Goal: Task Accomplishment & Management: Manage account settings

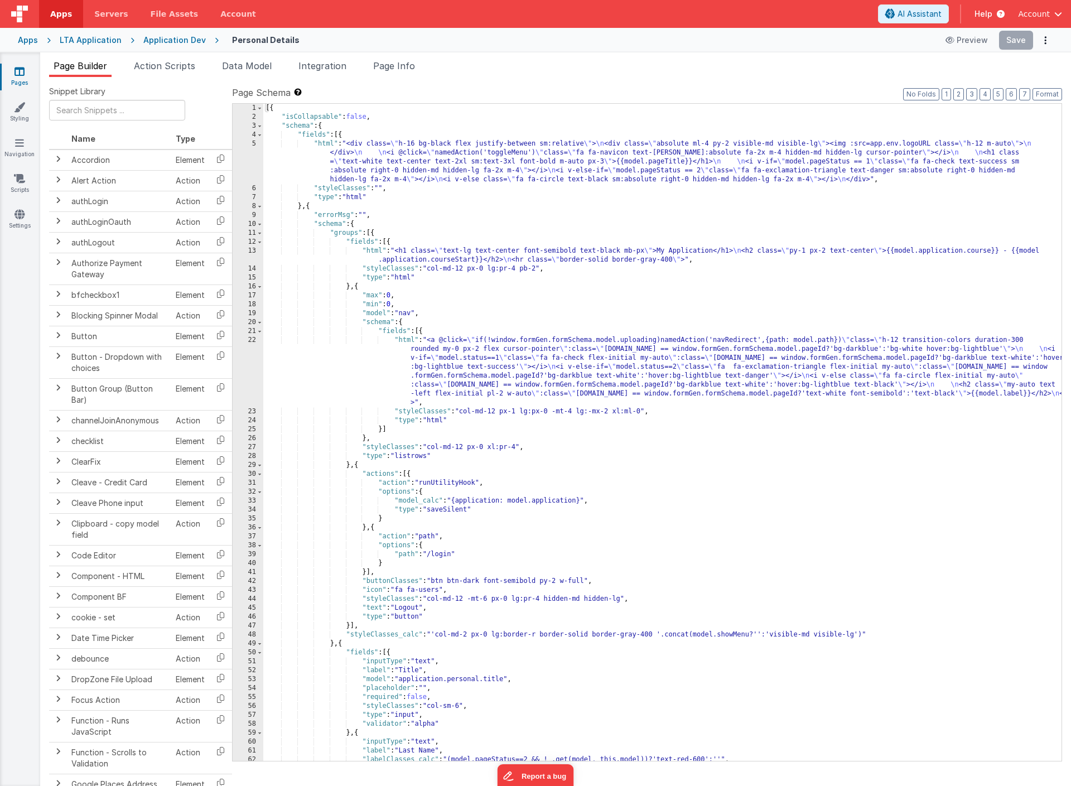
click at [88, 37] on div "LTA Application" at bounding box center [91, 40] width 62 height 11
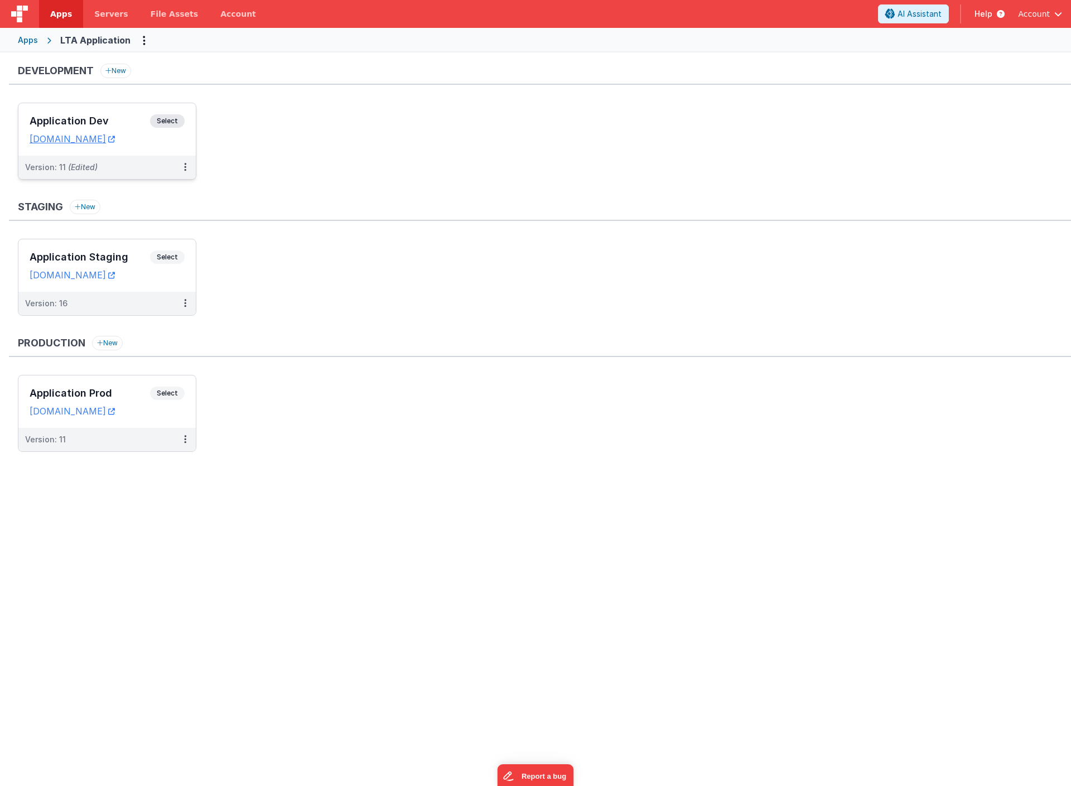
click at [170, 123] on span "Select" at bounding box center [167, 120] width 35 height 13
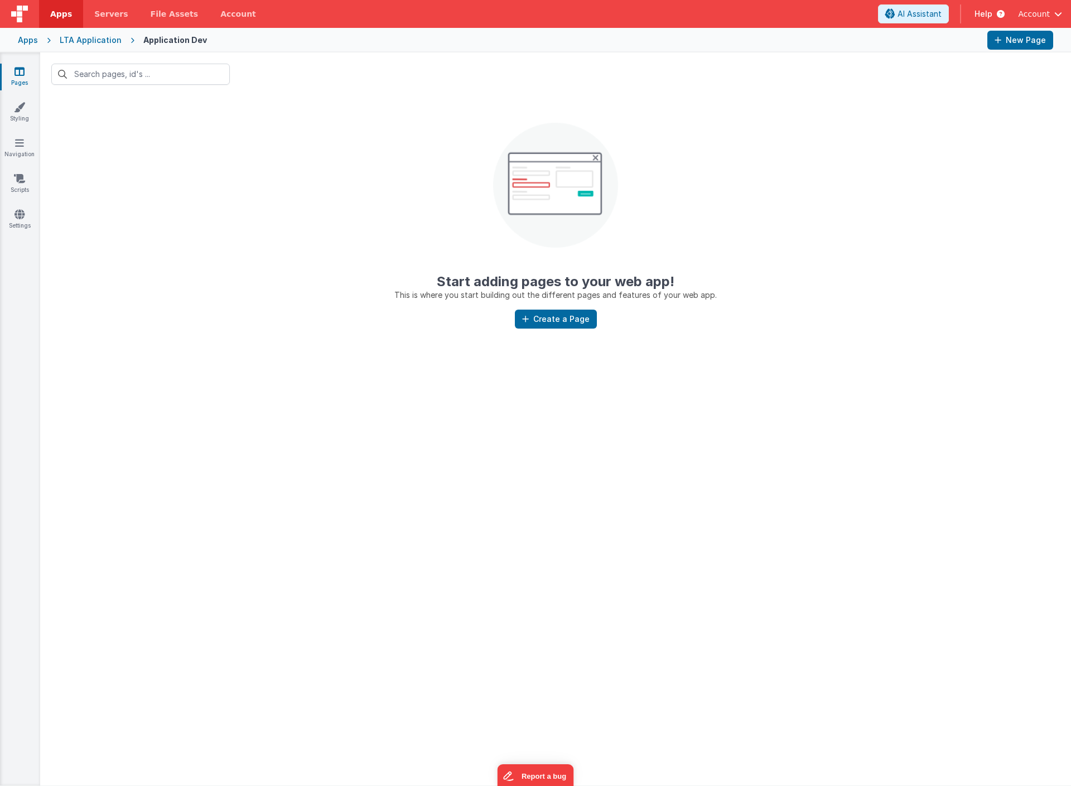
click at [387, 85] on div at bounding box center [555, 74] width 1031 height 44
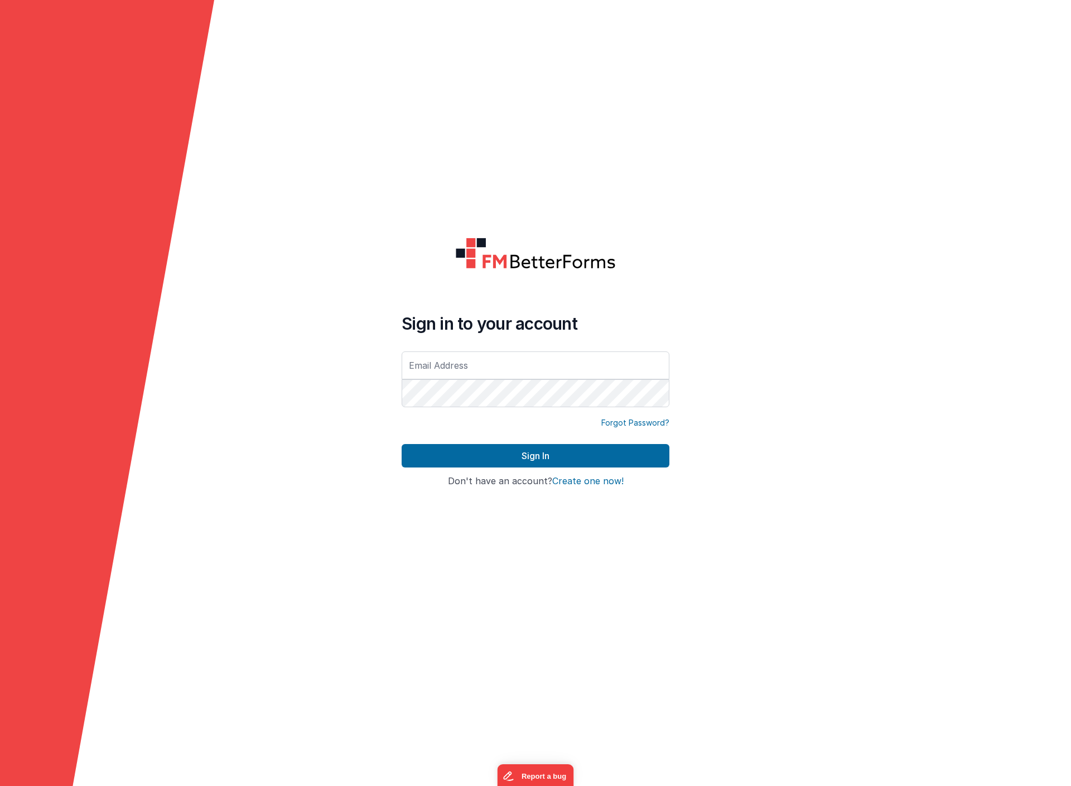
click at [0, 786] on com-1password-button at bounding box center [0, 786] width 0 height 0
type input "[EMAIL_ADDRESS][DOMAIN_NAME]"
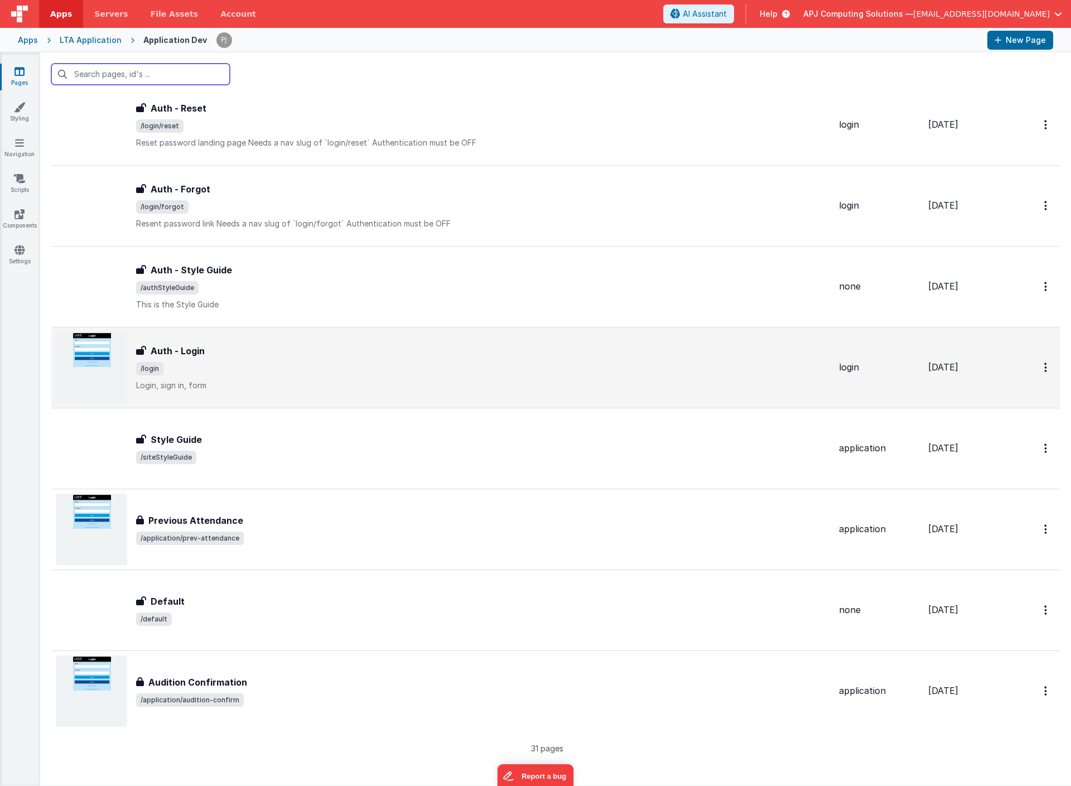
scroll to position [1895, 0]
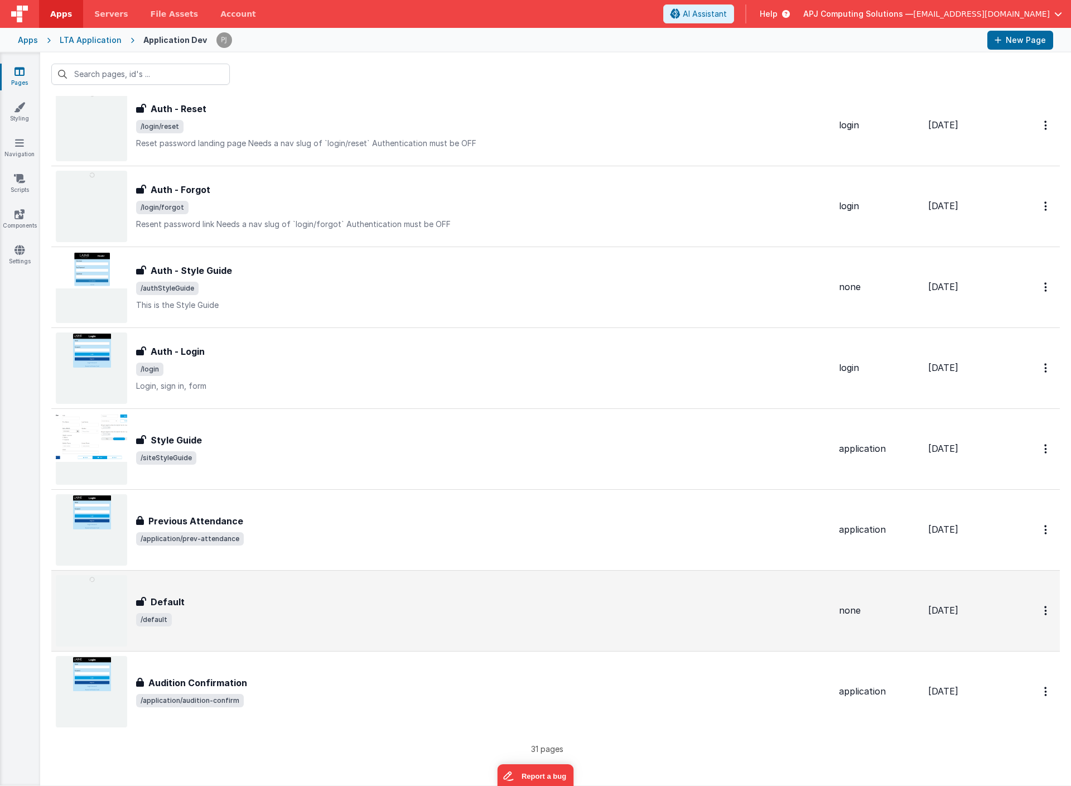
click at [102, 606] on img at bounding box center [91, 610] width 71 height 71
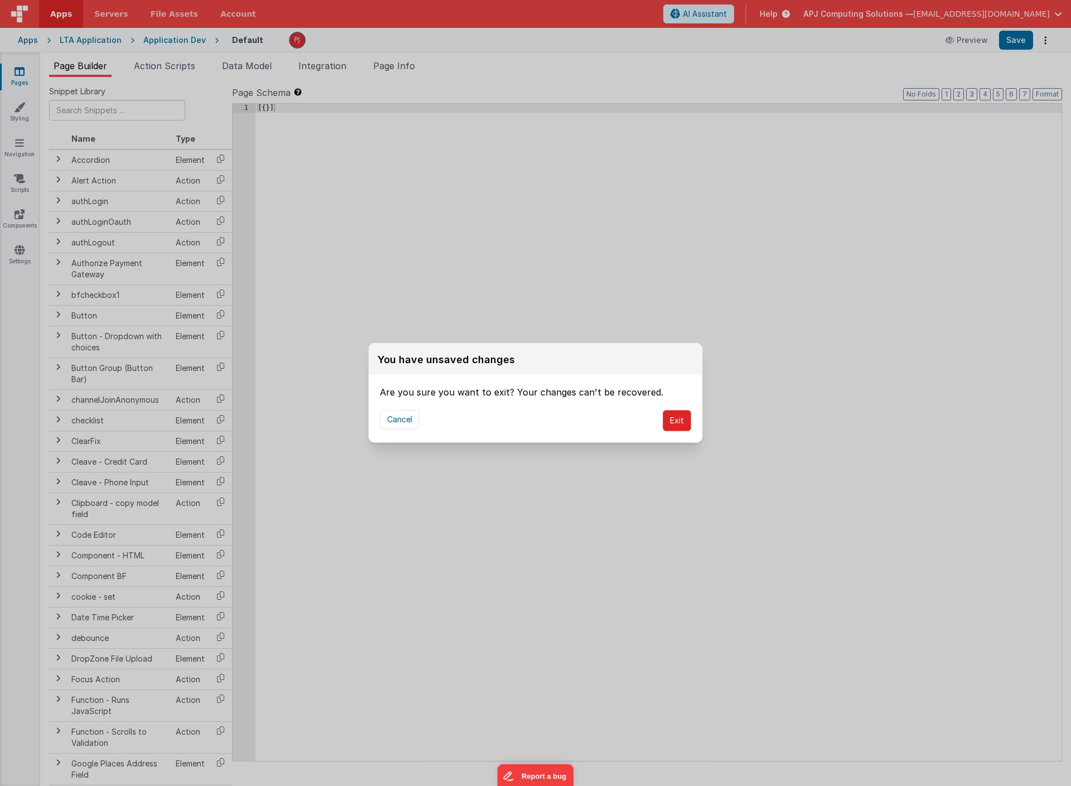
click at [681, 422] on button "Exit" at bounding box center [677, 420] width 28 height 21
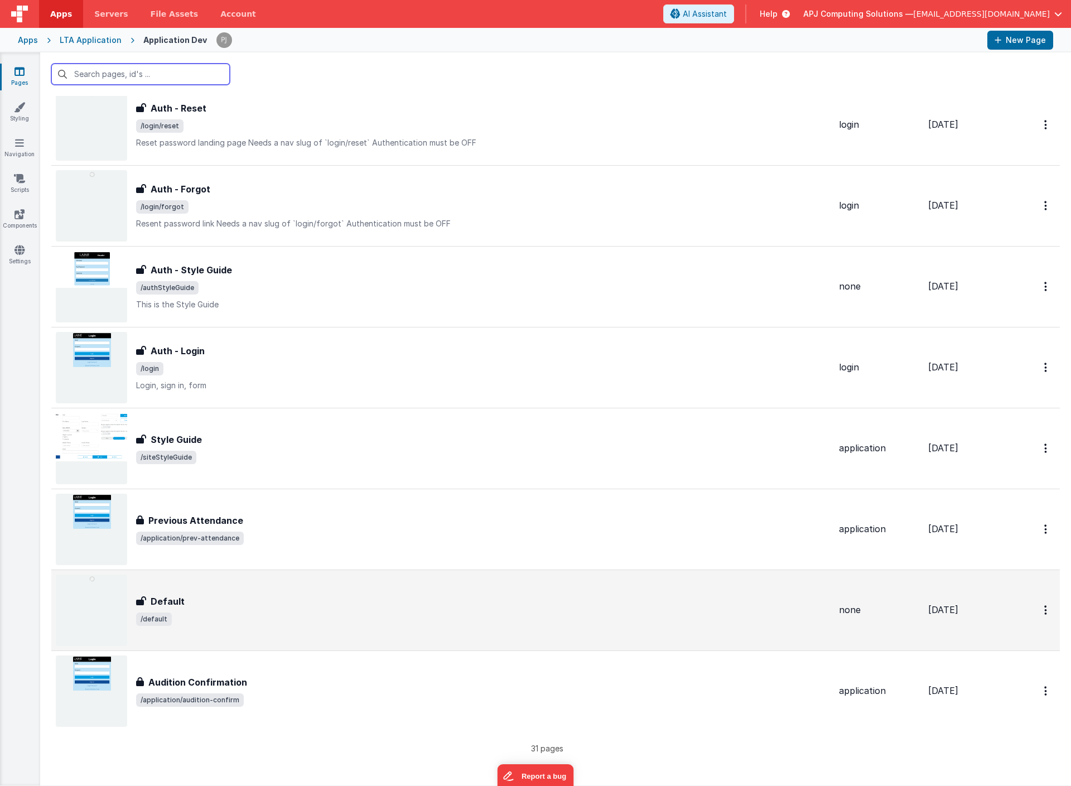
scroll to position [1895, 0]
click at [997, 680] on link "Delete" at bounding box center [1006, 678] width 98 height 20
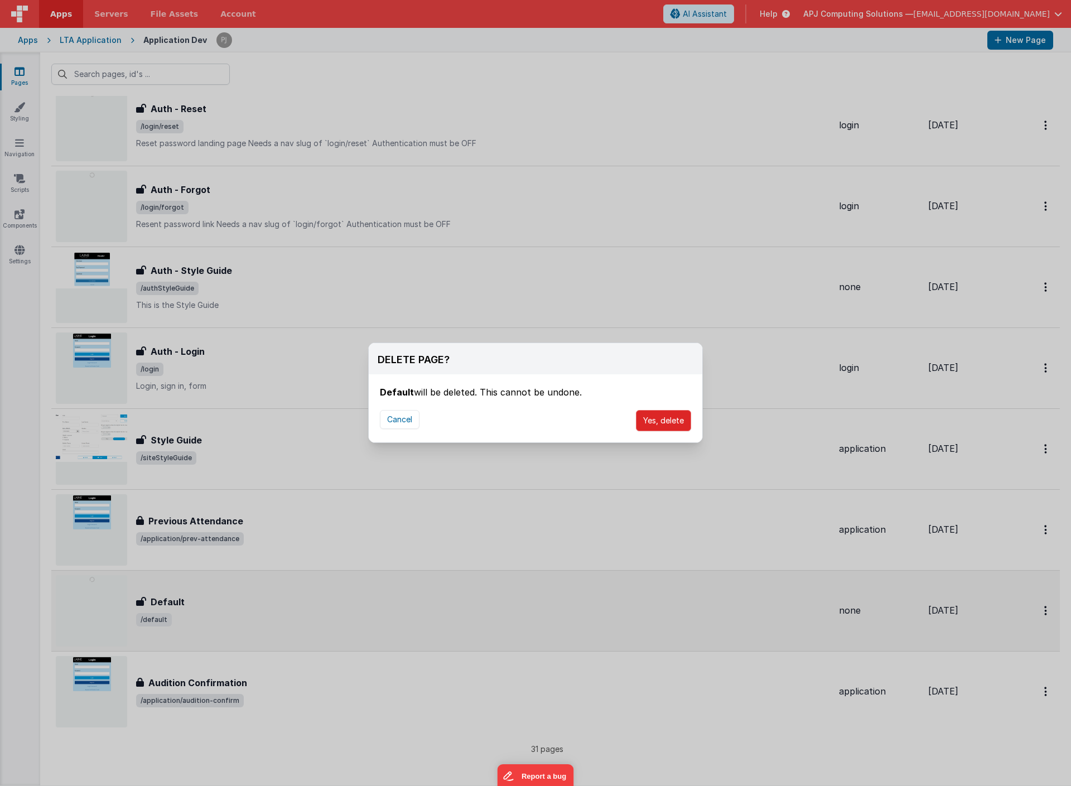
click at [662, 416] on button "Yes, delete" at bounding box center [663, 420] width 55 height 21
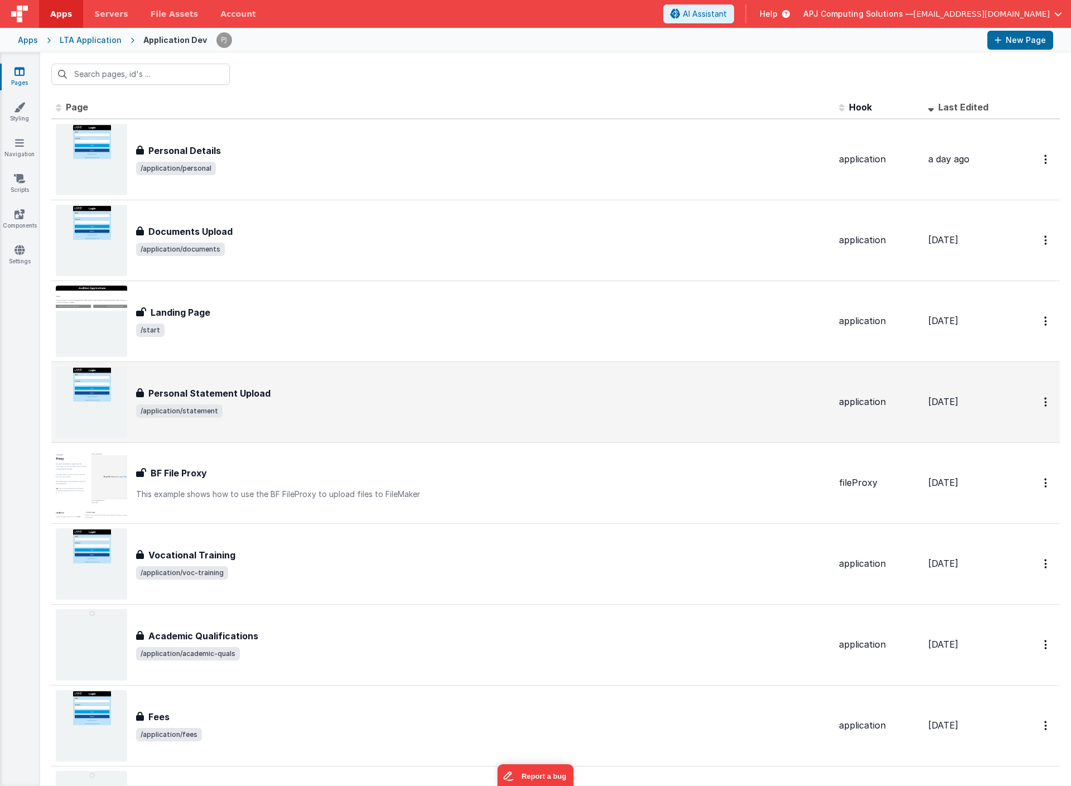
scroll to position [0, 0]
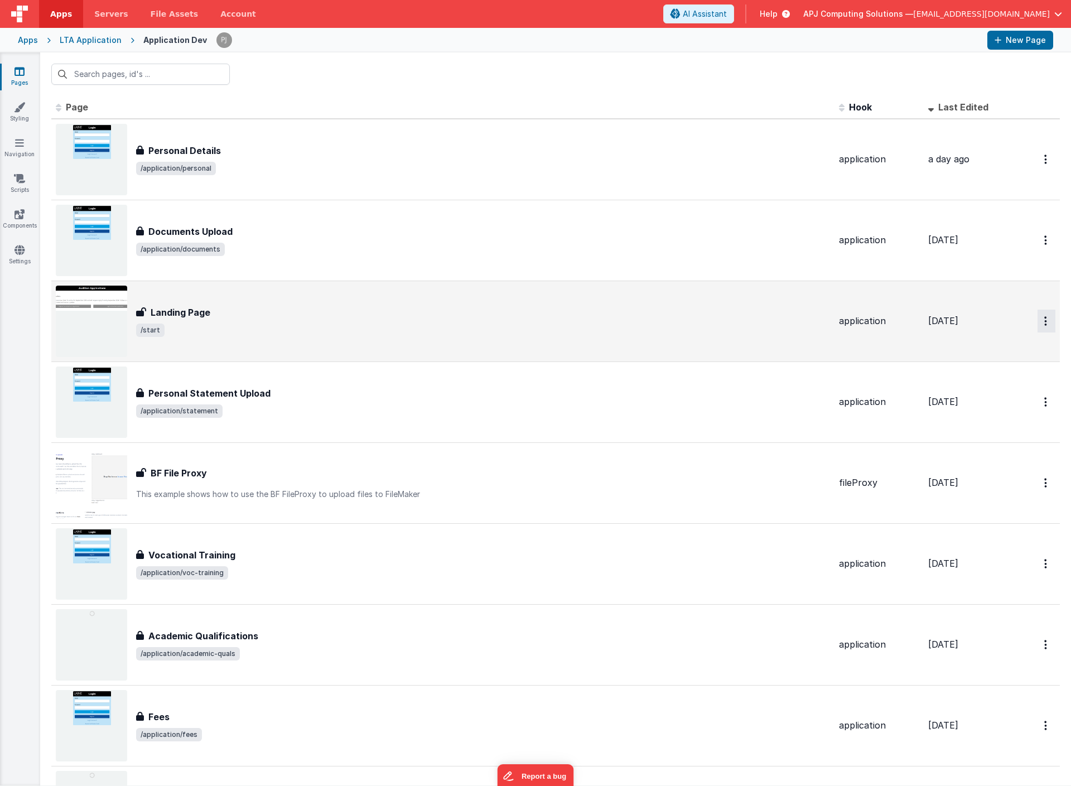
click at [1049, 171] on button "Options" at bounding box center [1047, 159] width 18 height 23
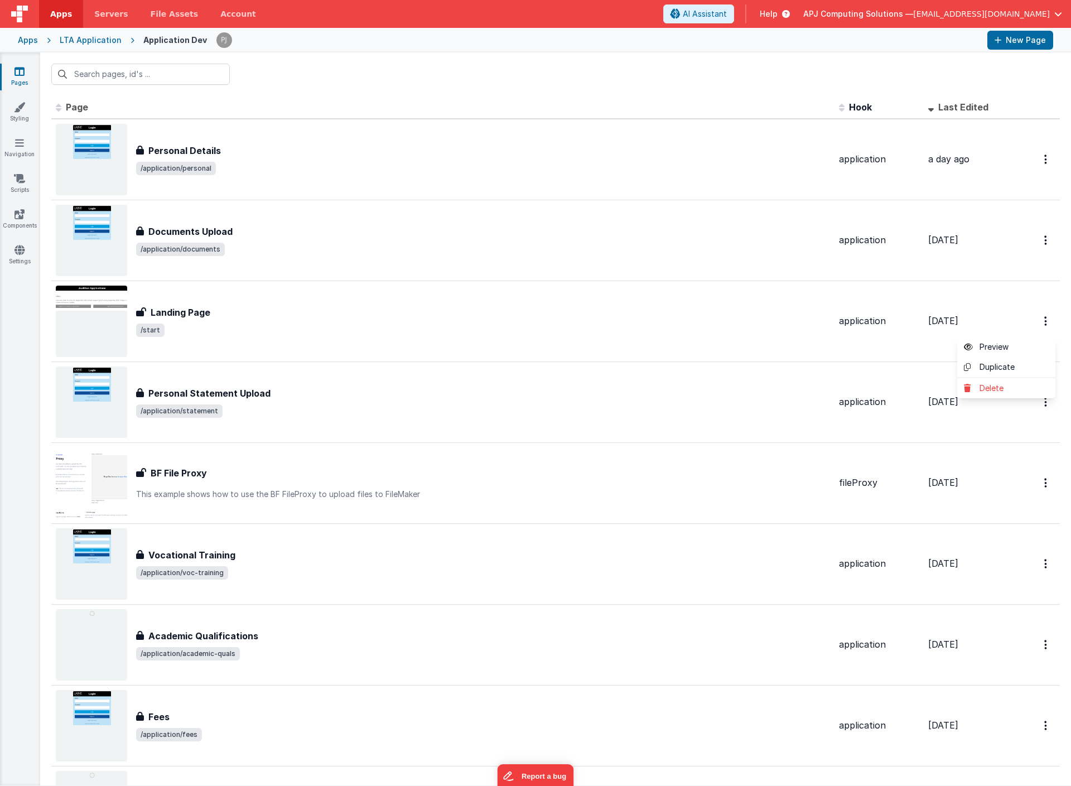
click at [15, 147] on button at bounding box center [535, 393] width 1071 height 786
click at [15, 147] on icon at bounding box center [19, 142] width 9 height 11
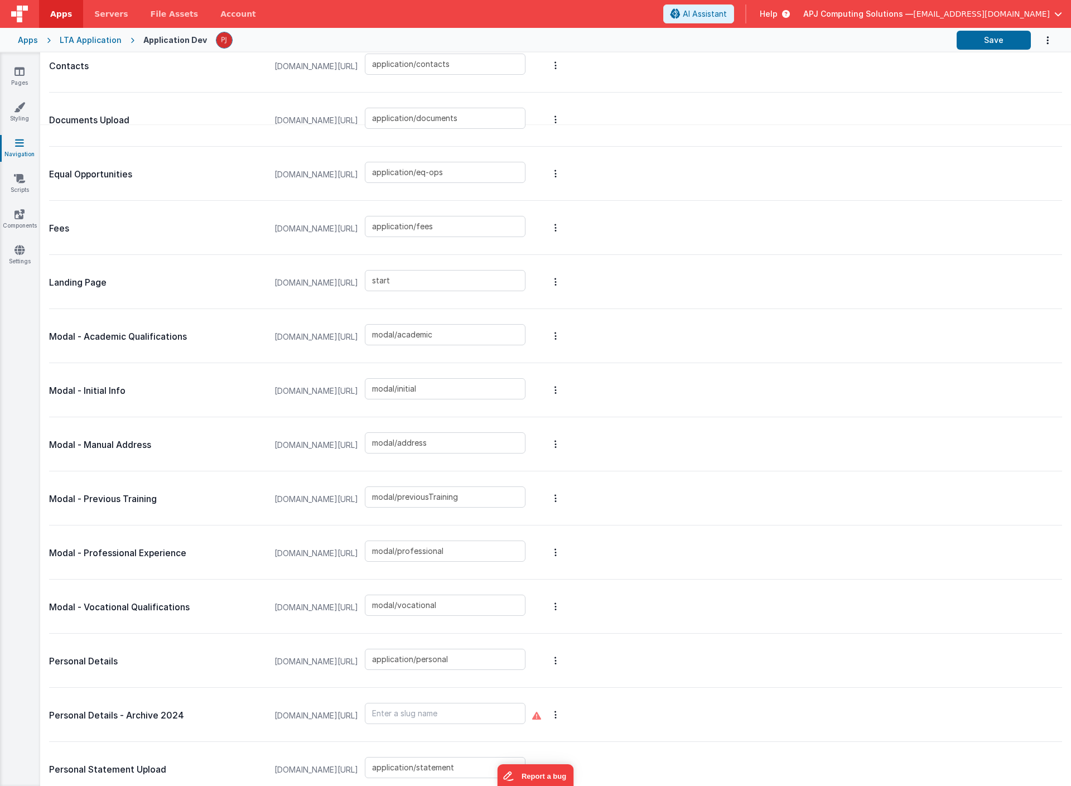
scroll to position [686, 0]
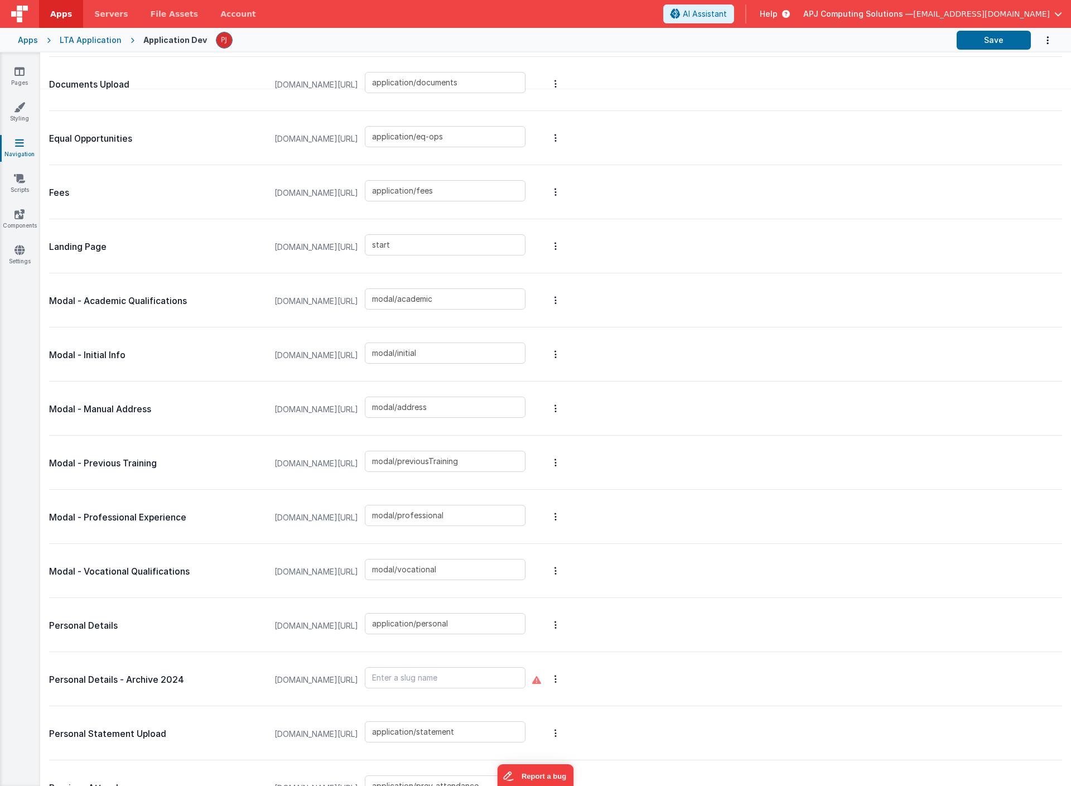
click at [522, 214] on link "New Slug" at bounding box center [496, 206] width 97 height 20
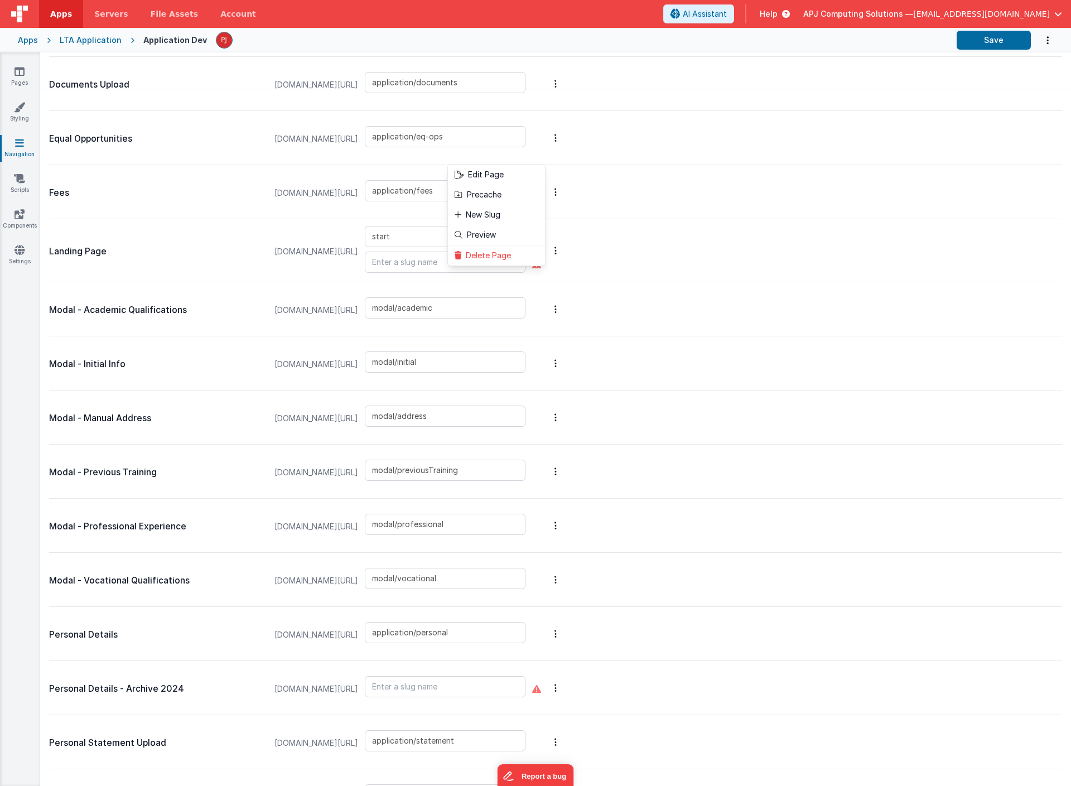
click at [442, 263] on button at bounding box center [535, 393] width 1071 height 786
click at [442, 263] on input "text" at bounding box center [445, 262] width 161 height 21
type input "default"
click at [705, 228] on div "Landing Page ltaapplydev.fmbetterforms.com/#/ start default" at bounding box center [555, 250] width 1013 height 63
click at [1001, 39] on button "Save" at bounding box center [994, 40] width 74 height 19
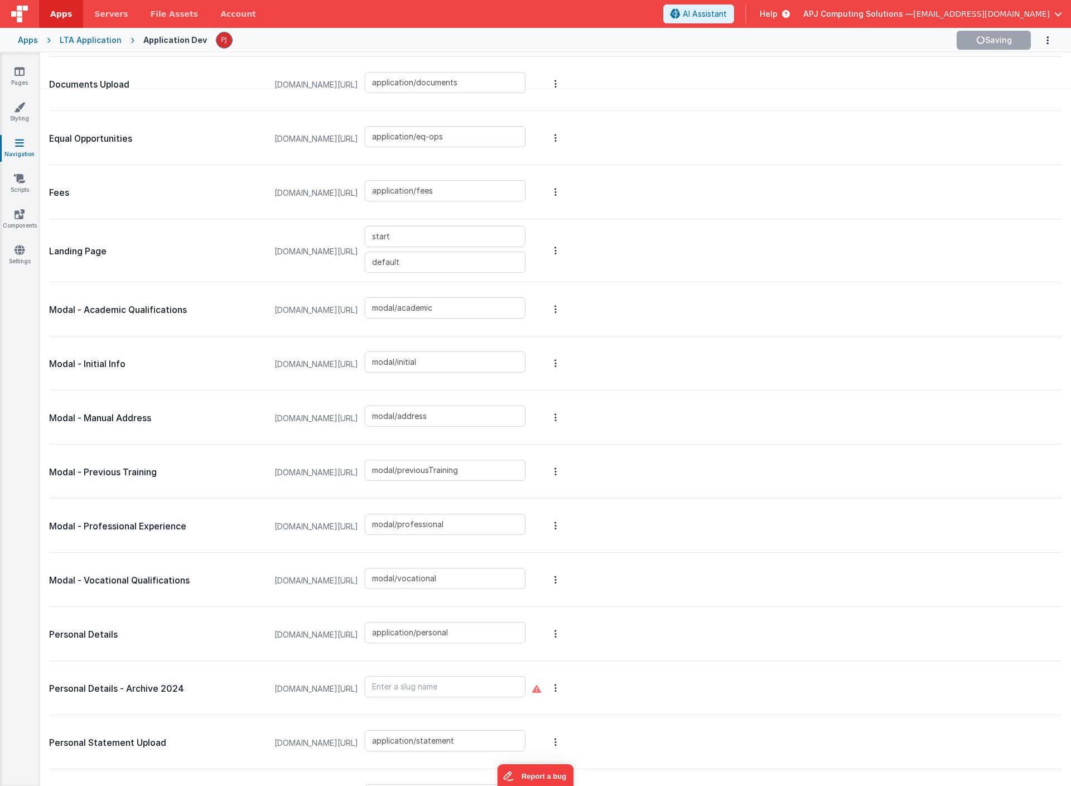
type input "default"
type input "start"
